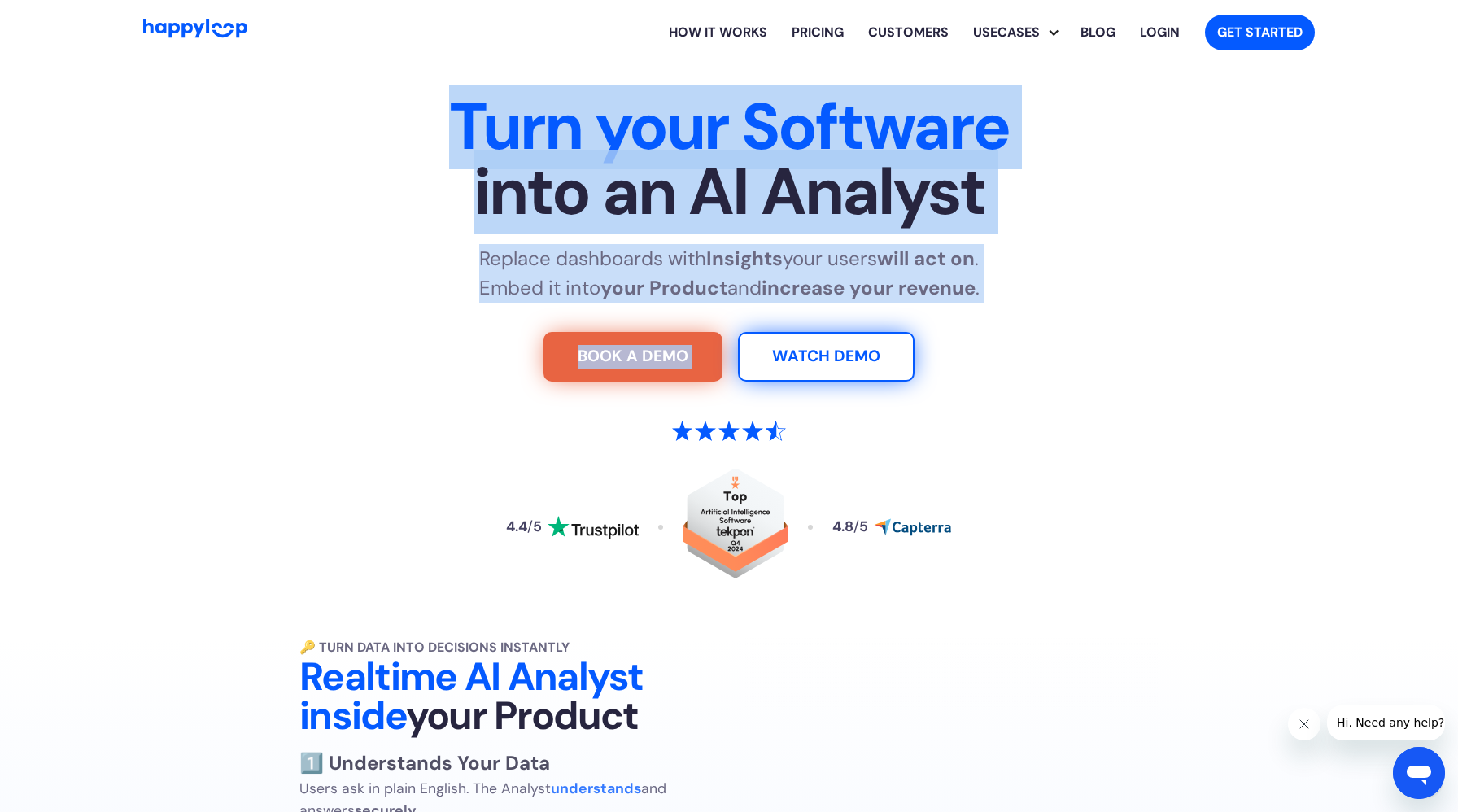
drag, startPoint x: 457, startPoint y: 91, endPoint x: 973, endPoint y: 308, distance: 559.5
click at [973, 308] on div "Turn your Software into an AI Analyst Replace dashboards with Insights your use…" at bounding box center [729, 359] width 1016 height 531
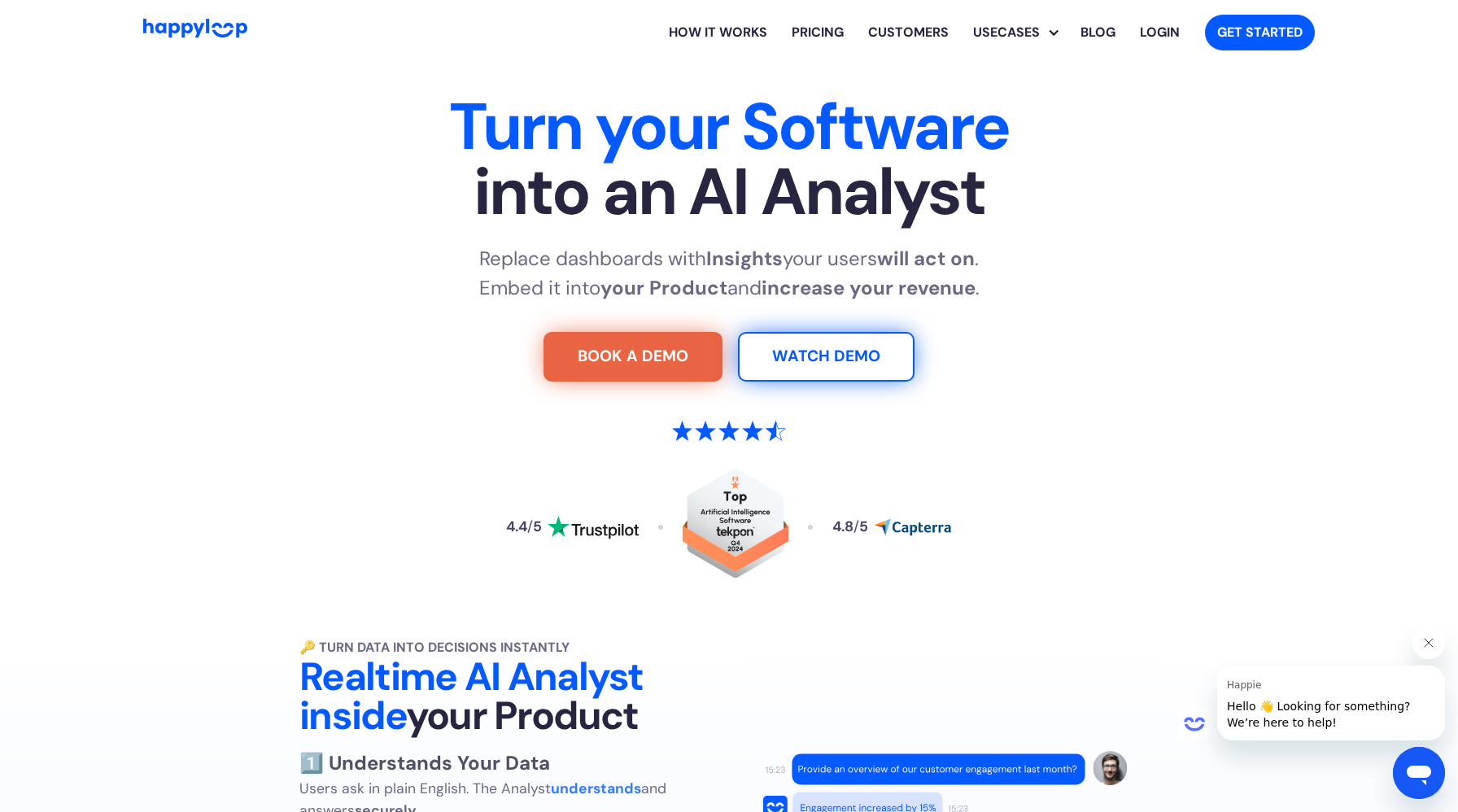
click at [1165, 414] on div "4.4 / 5 4.8 / 5" at bounding box center [729, 503] width 1016 height 243
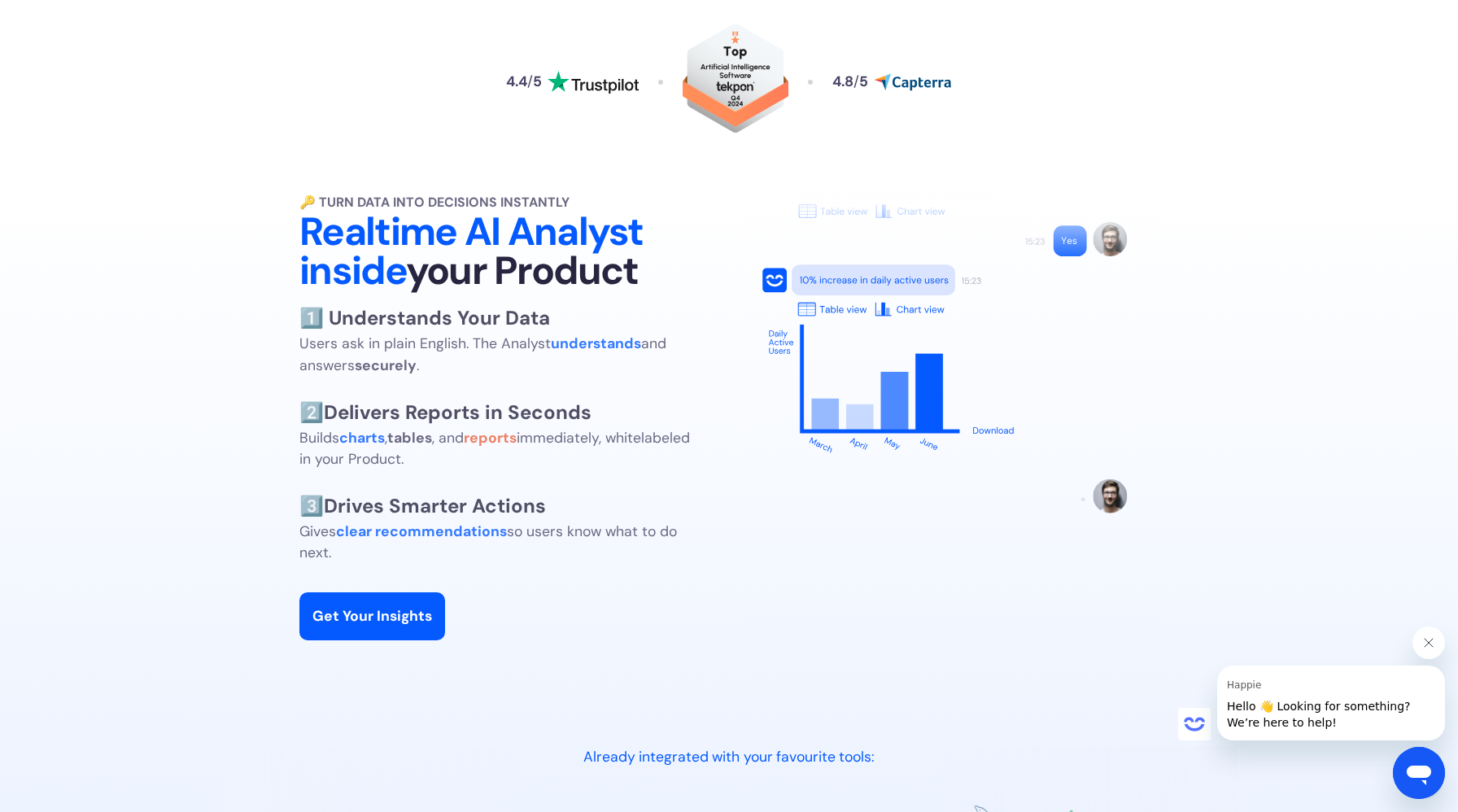
scroll to position [444, 0]
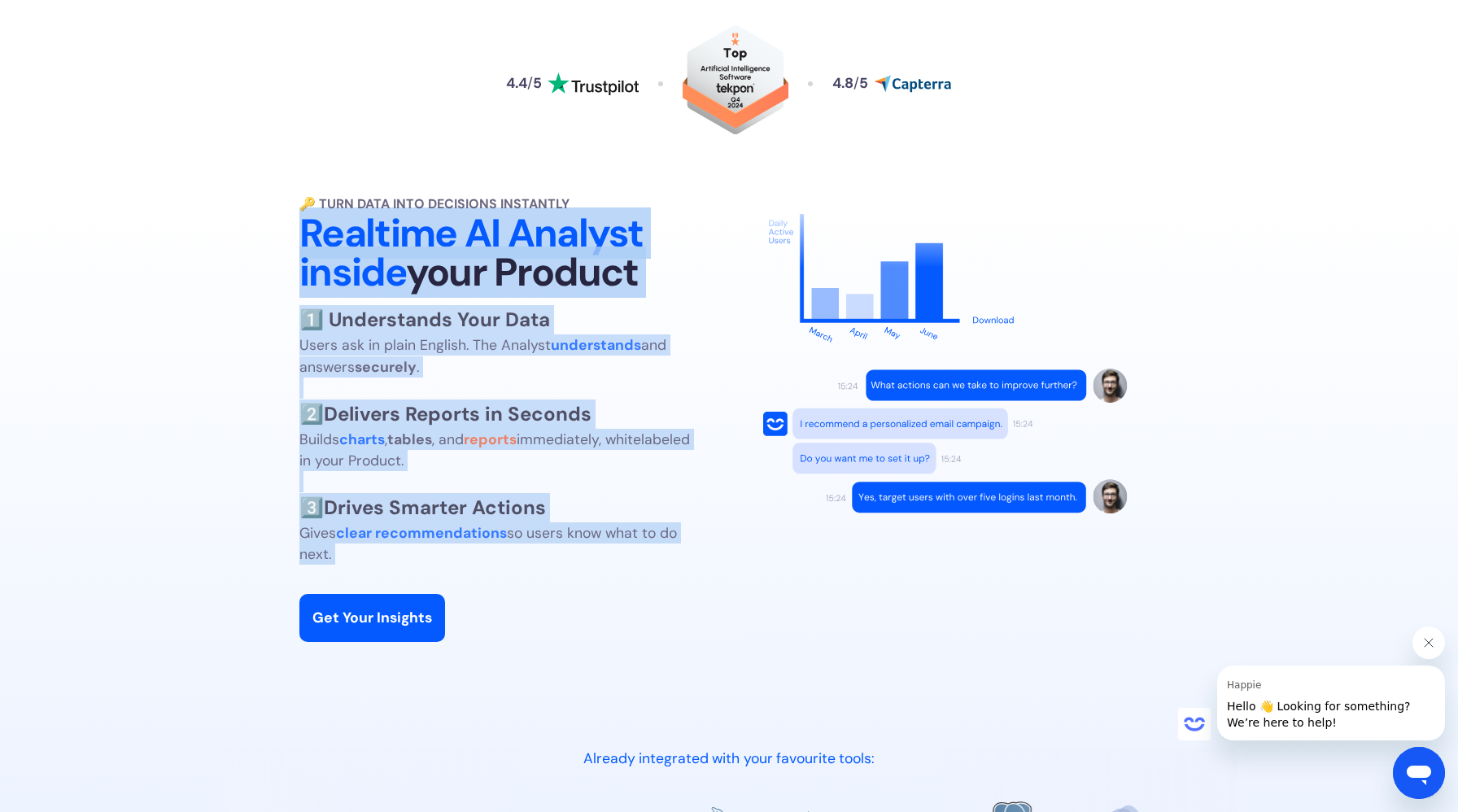
drag, startPoint x: 280, startPoint y: 221, endPoint x: 659, endPoint y: 575, distance: 518.2
click at [659, 575] on div "🔑 Turn Data into Decisions Instantly Realtime AI Analyst inside your Product 1️…" at bounding box center [729, 438] width 1400 height 488
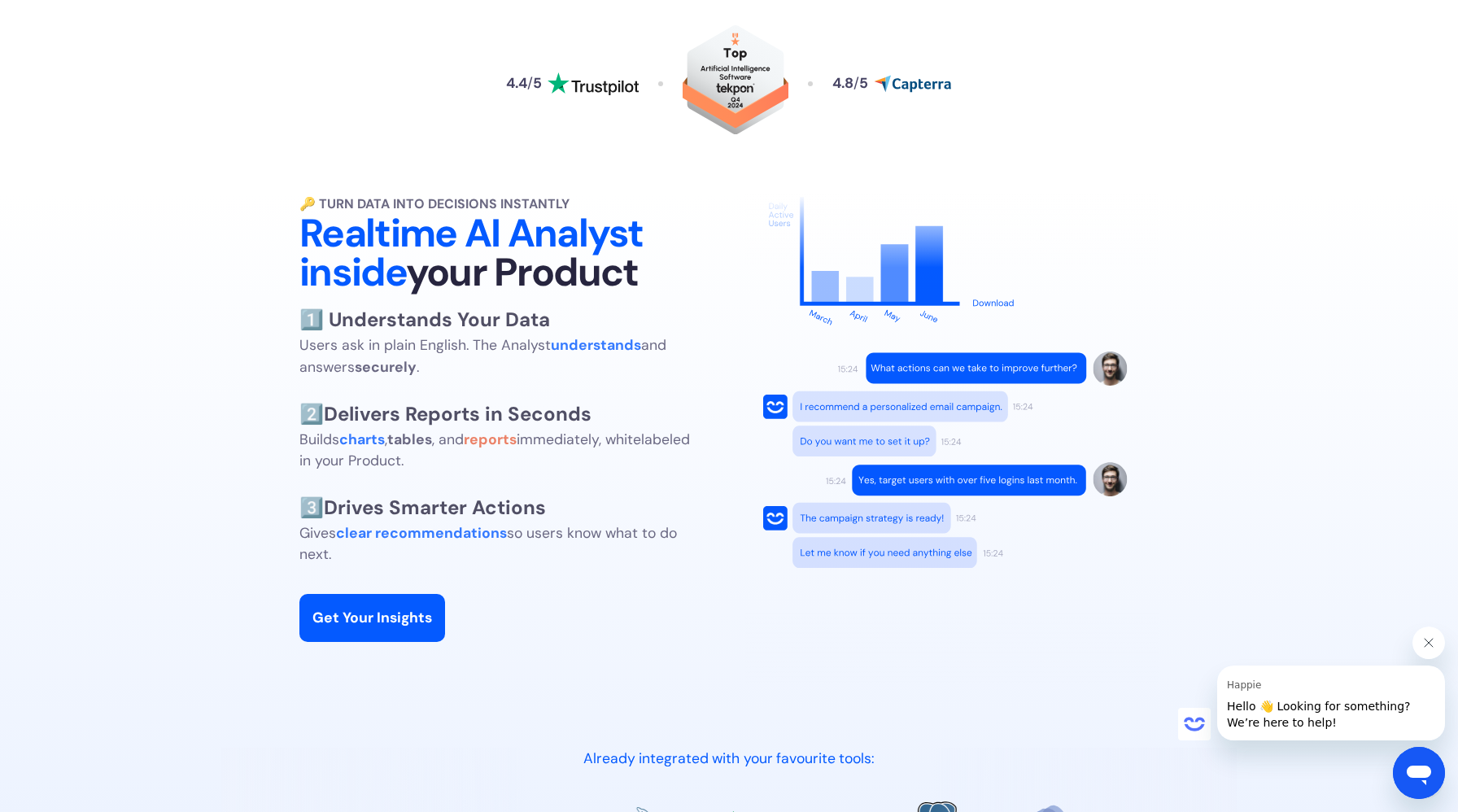
click at [642, 641] on div "🔑 Turn Data into Decisions Instantly Realtime AI Analyst inside your Product 1️…" at bounding box center [505, 438] width 413 height 488
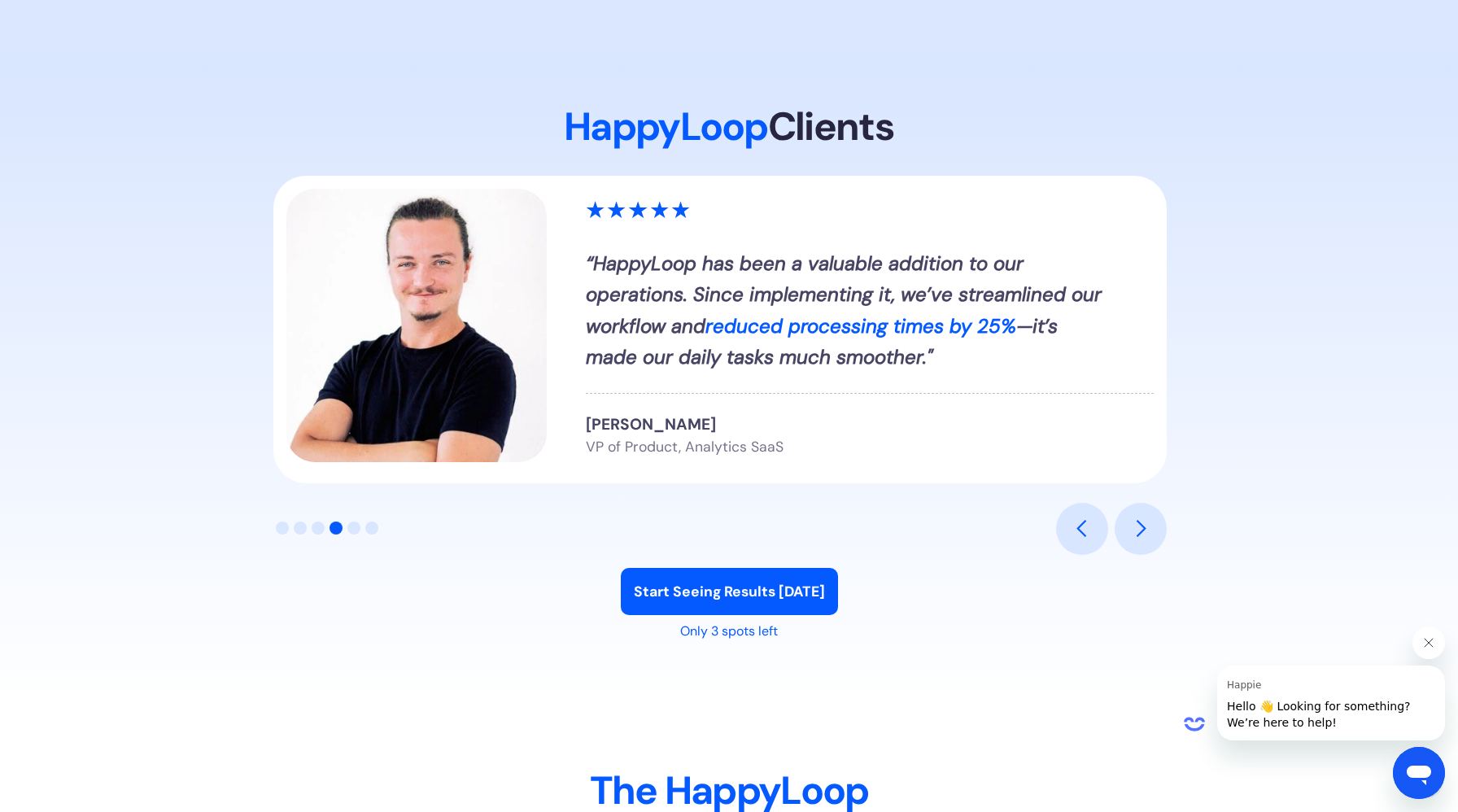
scroll to position [1864, 0]
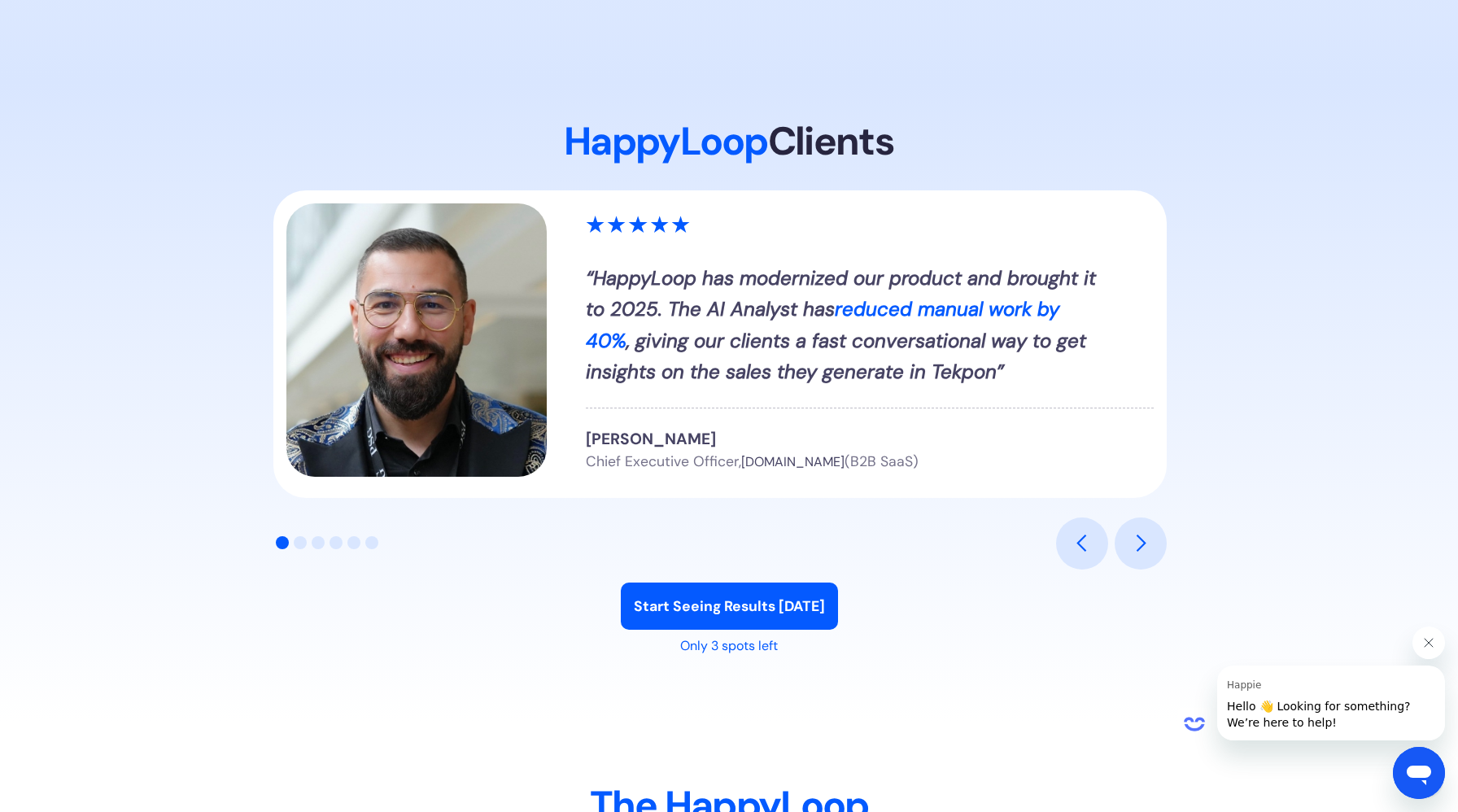
click at [1140, 550] on div "next slide" at bounding box center [1141, 544] width 20 height 20
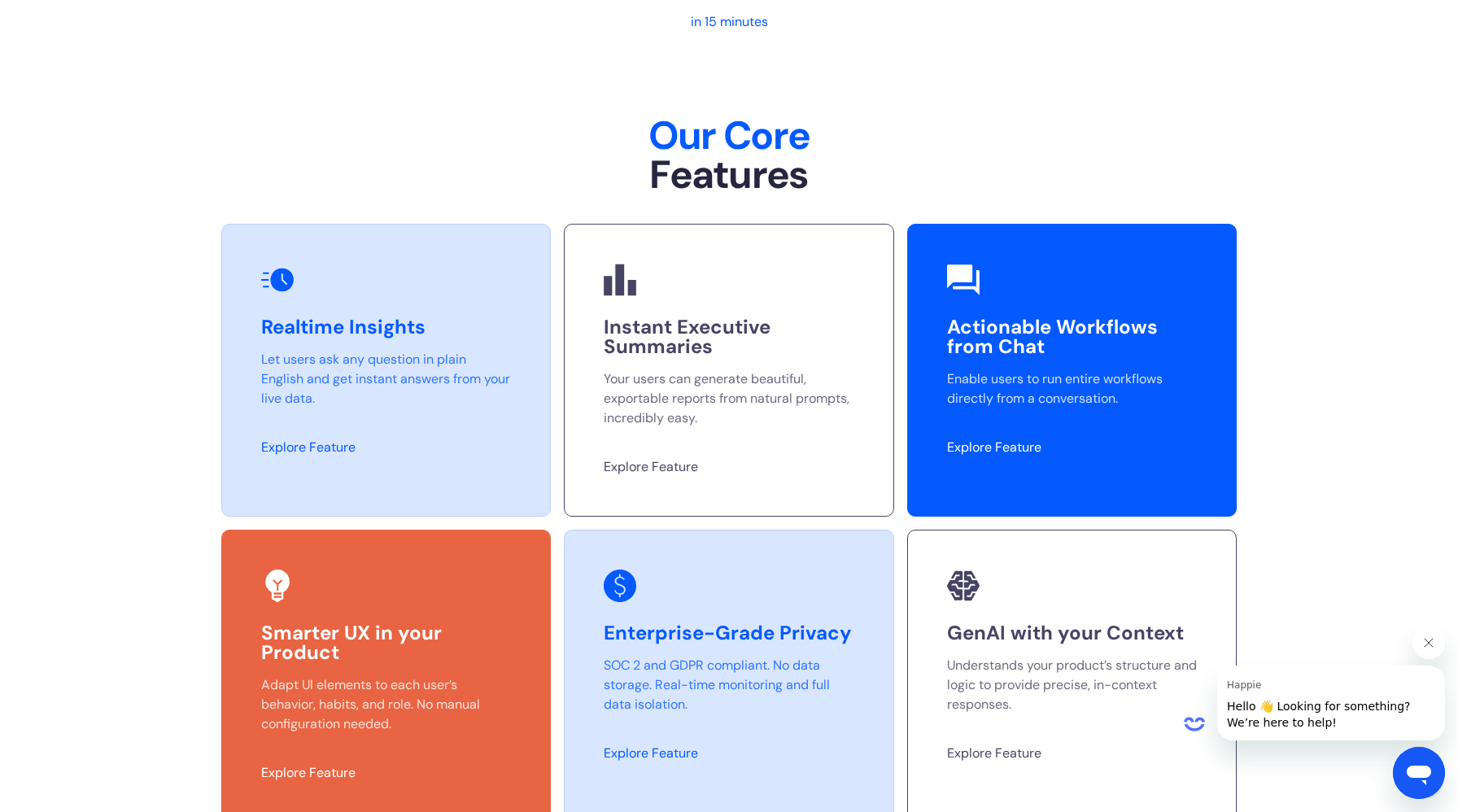
scroll to position [4044, 0]
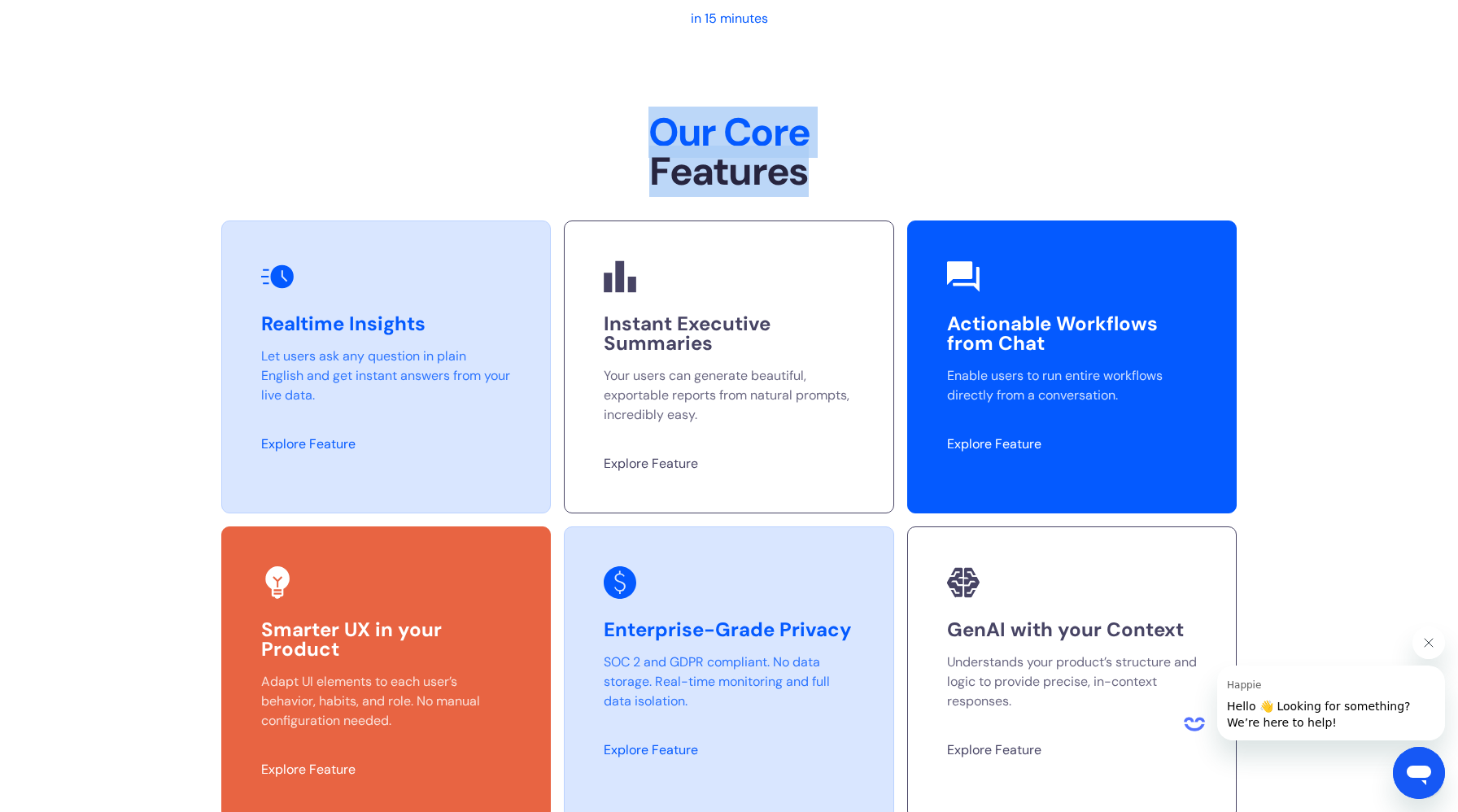
drag, startPoint x: 649, startPoint y: 130, endPoint x: 855, endPoint y: 173, distance: 210.2
click at [855, 173] on h2 "Our Core Features" at bounding box center [729, 152] width 1016 height 78
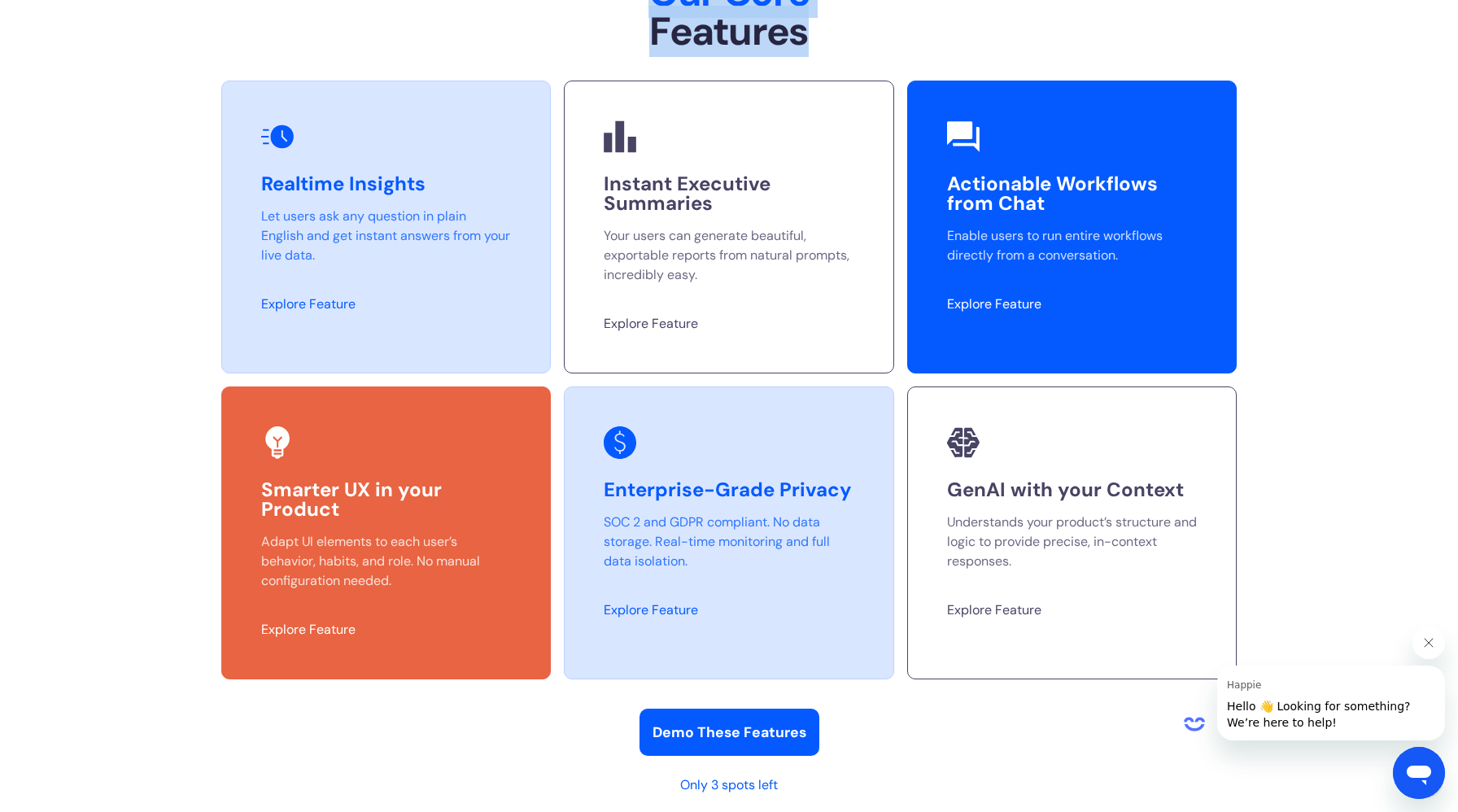
scroll to position [4225, 0]
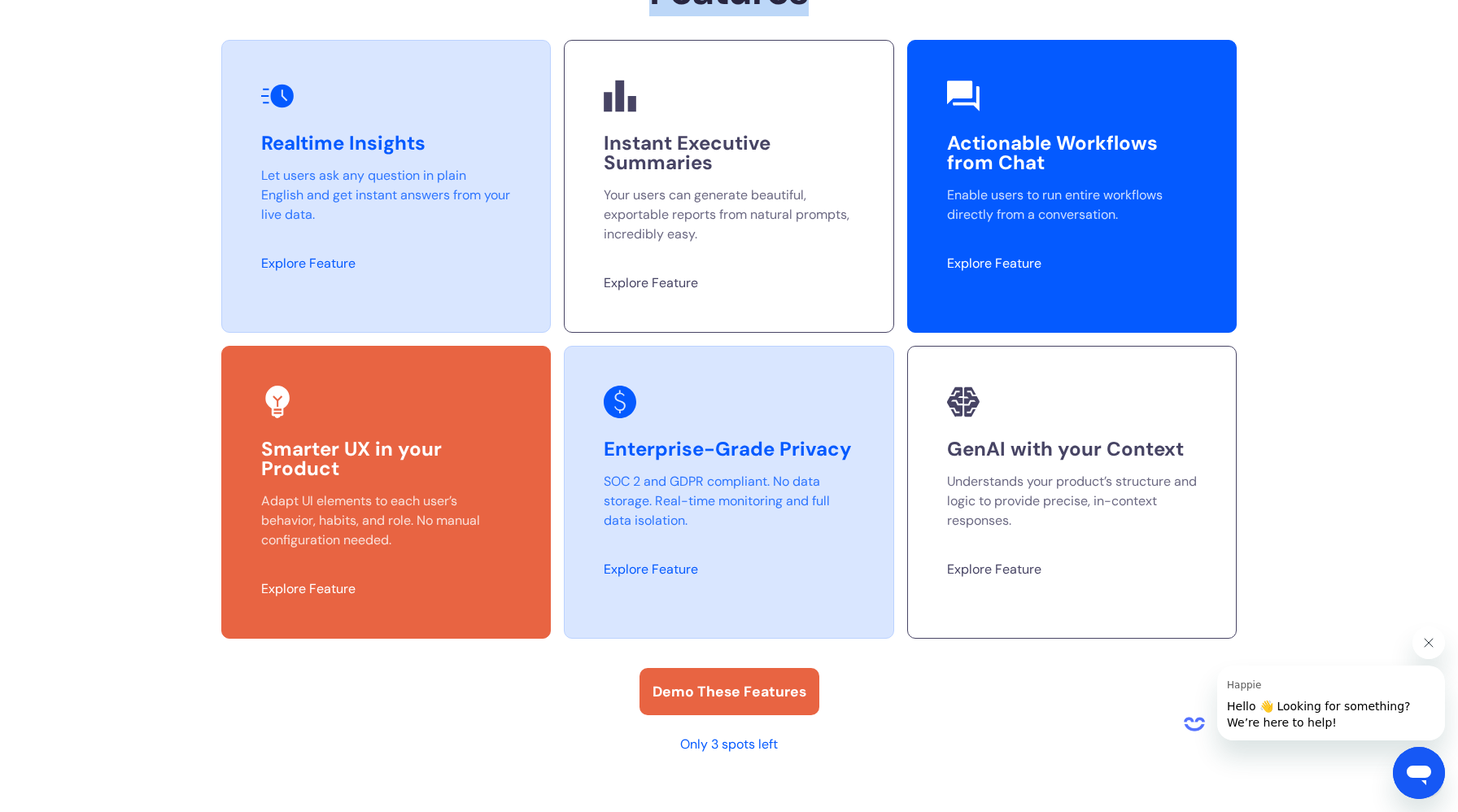
click at [705, 693] on div "Demo These Features" at bounding box center [730, 691] width 154 height 21
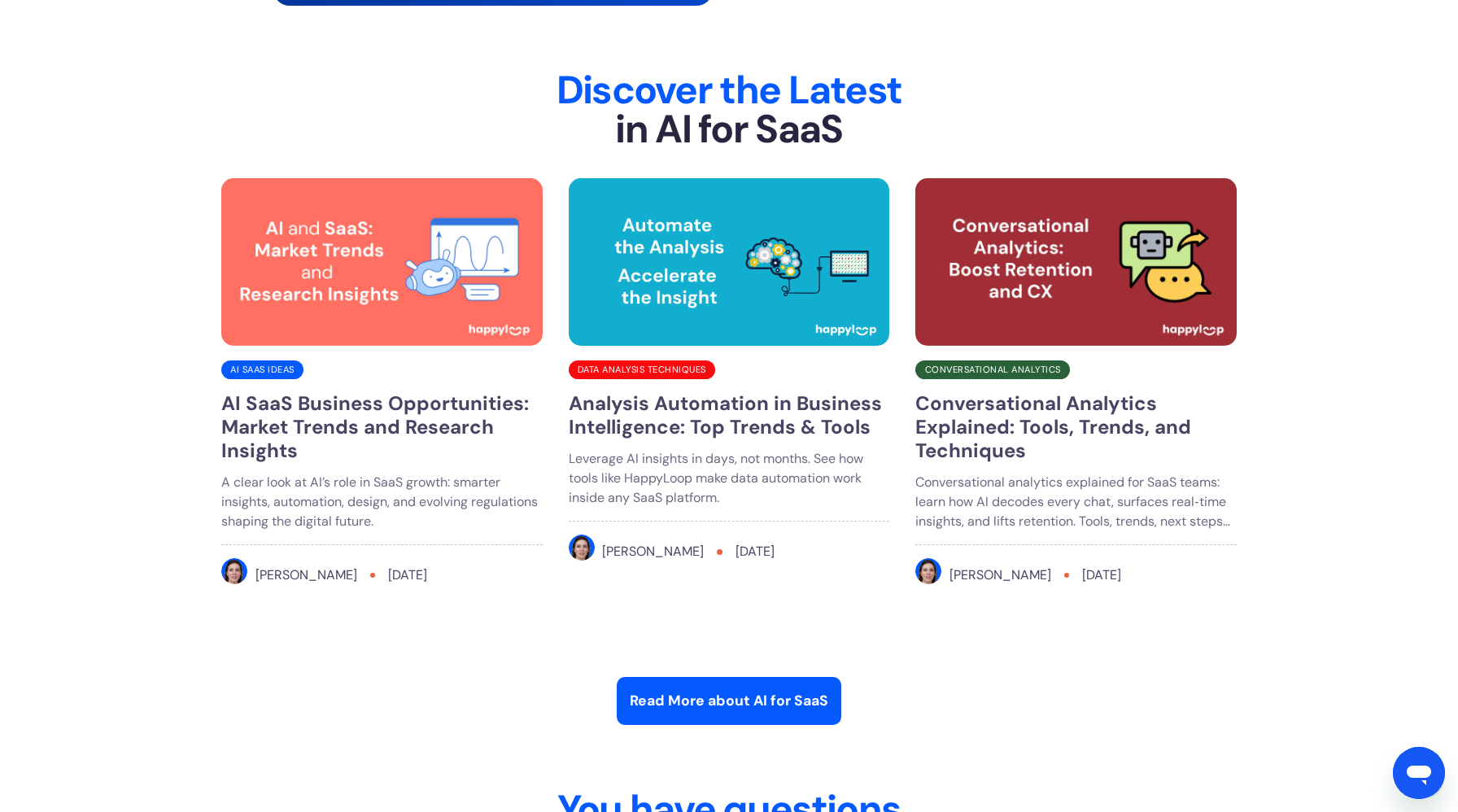
scroll to position [6273, 0]
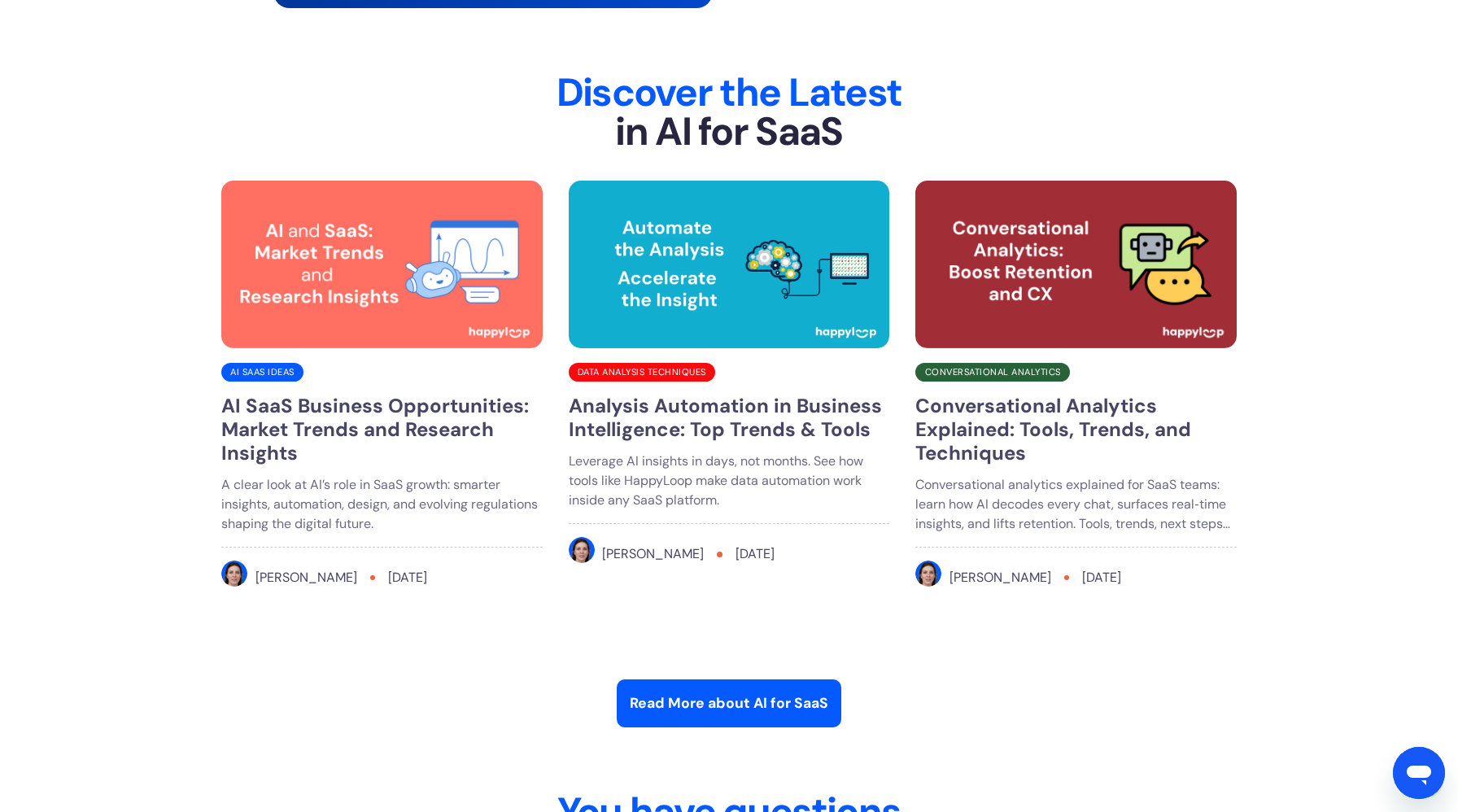
click at [800, 729] on div "Discover the Latest in AI for SaaS Ai SaaS Ideas AI SaaS Business Opportunities…" at bounding box center [729, 432] width 1016 height 719
click at [779, 709] on div "Read More about AI for SaaS" at bounding box center [729, 703] width 199 height 21
